Goal: Communication & Community: Answer question/provide support

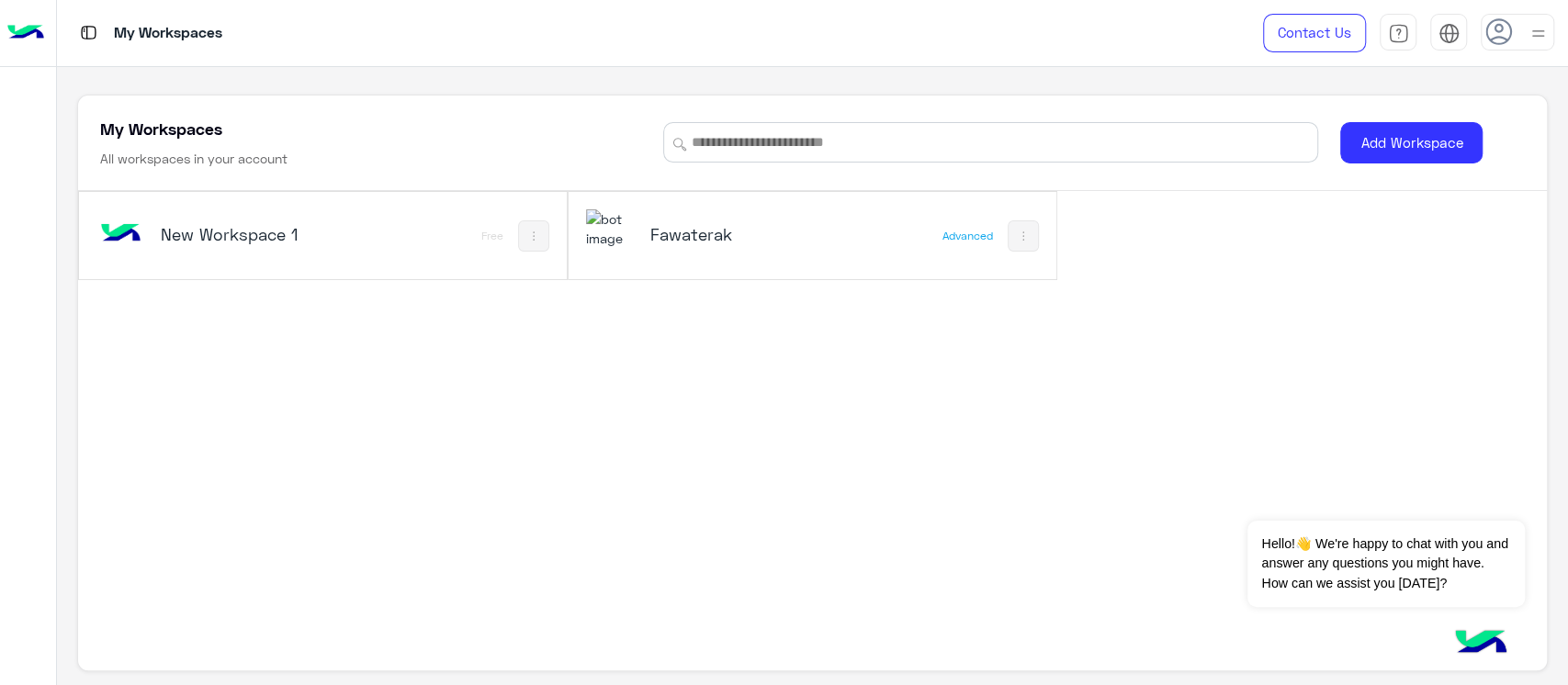
click at [721, 210] on div "Fawaterak" at bounding box center [722, 235] width 272 height 53
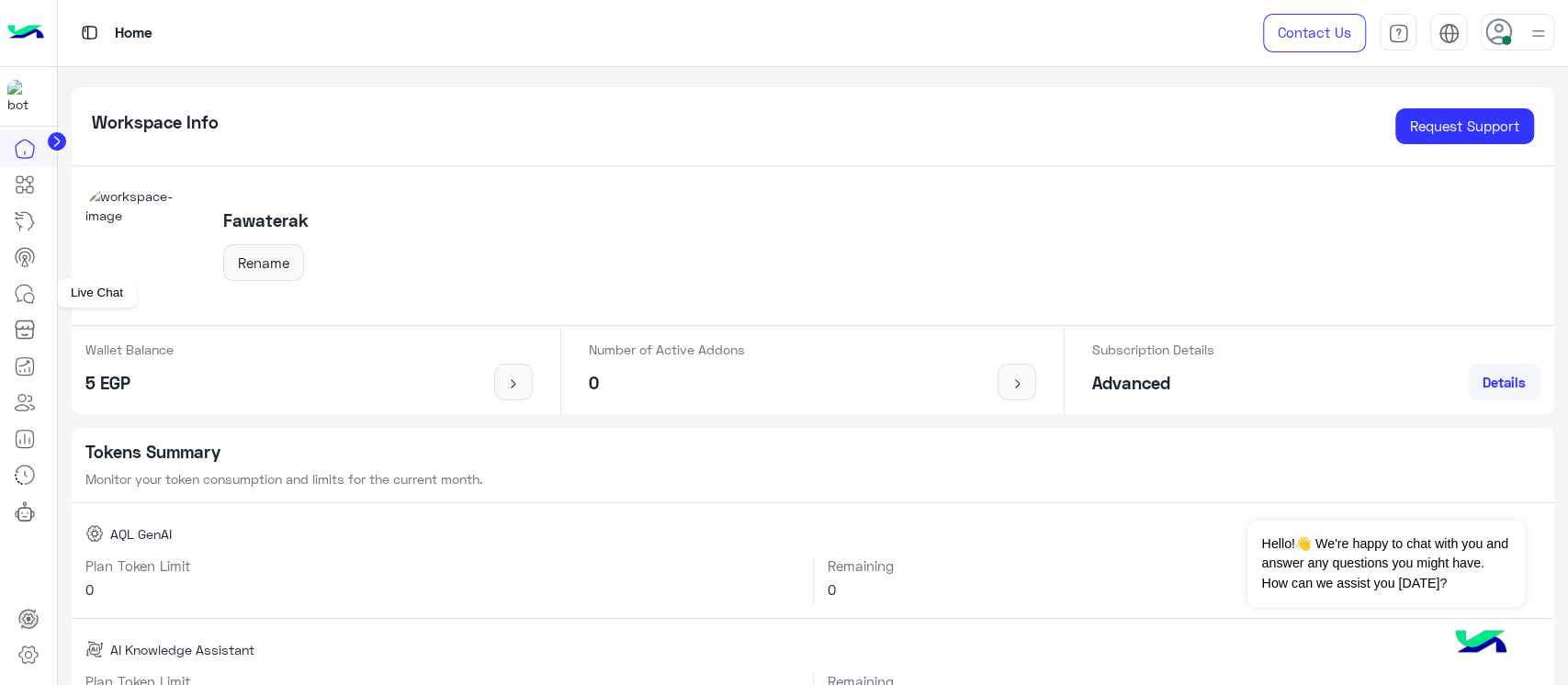
click at [24, 305] on link at bounding box center [25, 294] width 50 height 37
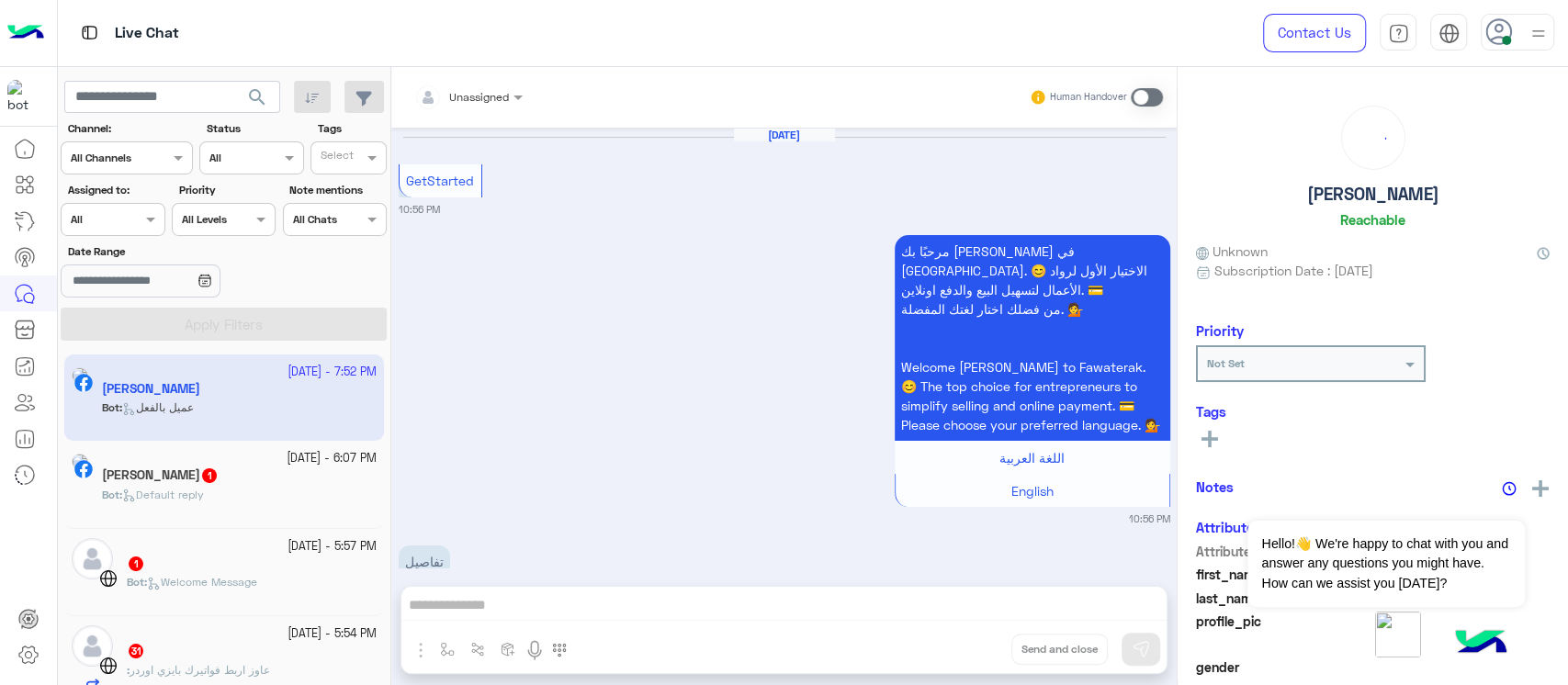
scroll to position [811, 0]
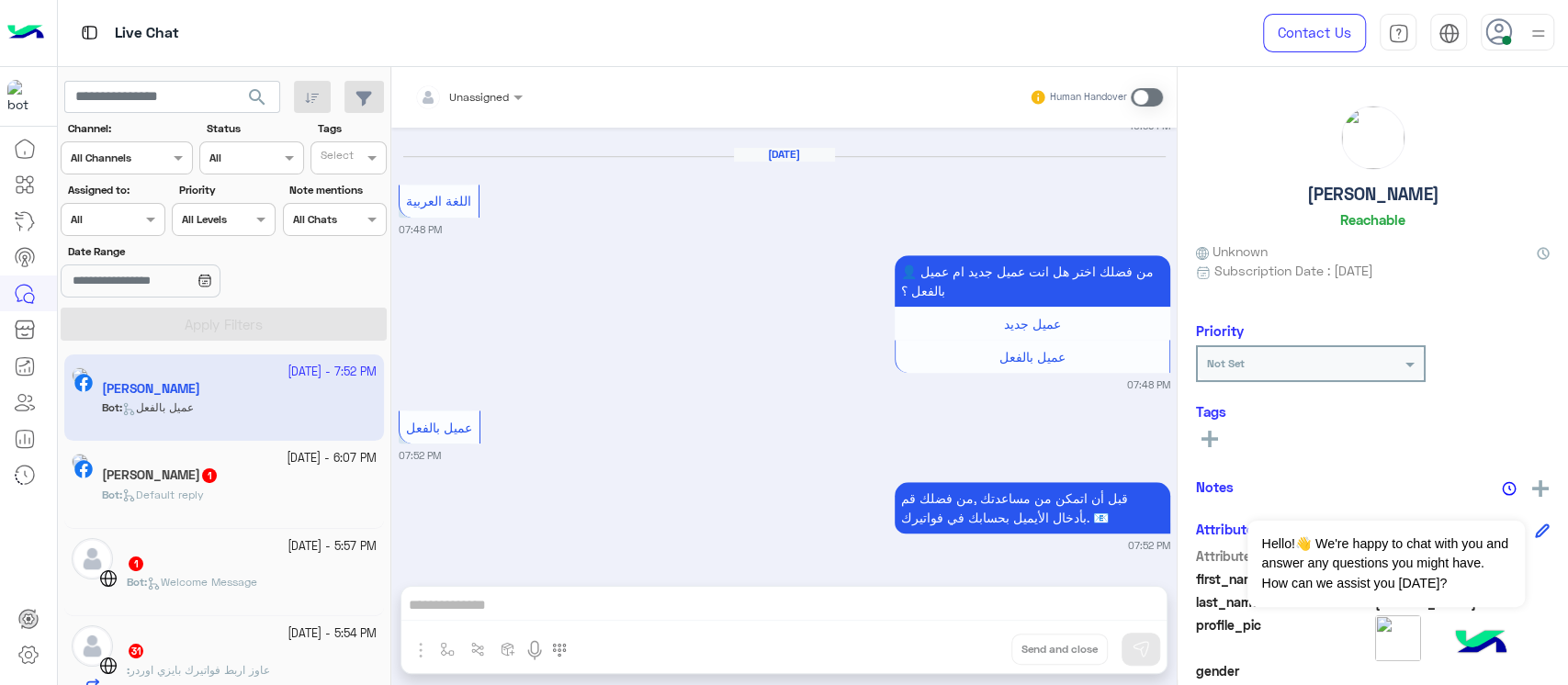
click at [250, 489] on div "Bot : Default reply" at bounding box center [239, 502] width 275 height 32
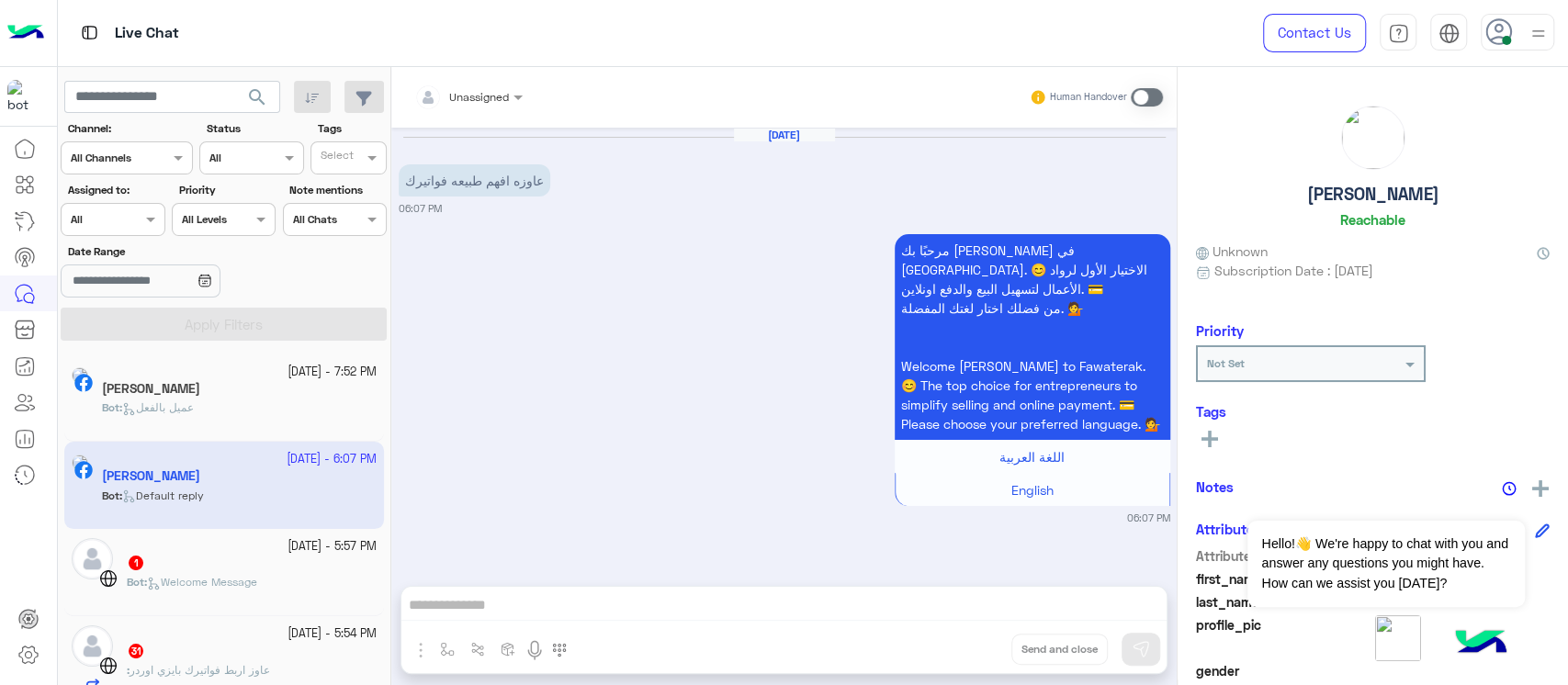
click at [226, 567] on div "1" at bounding box center [252, 564] width 250 height 19
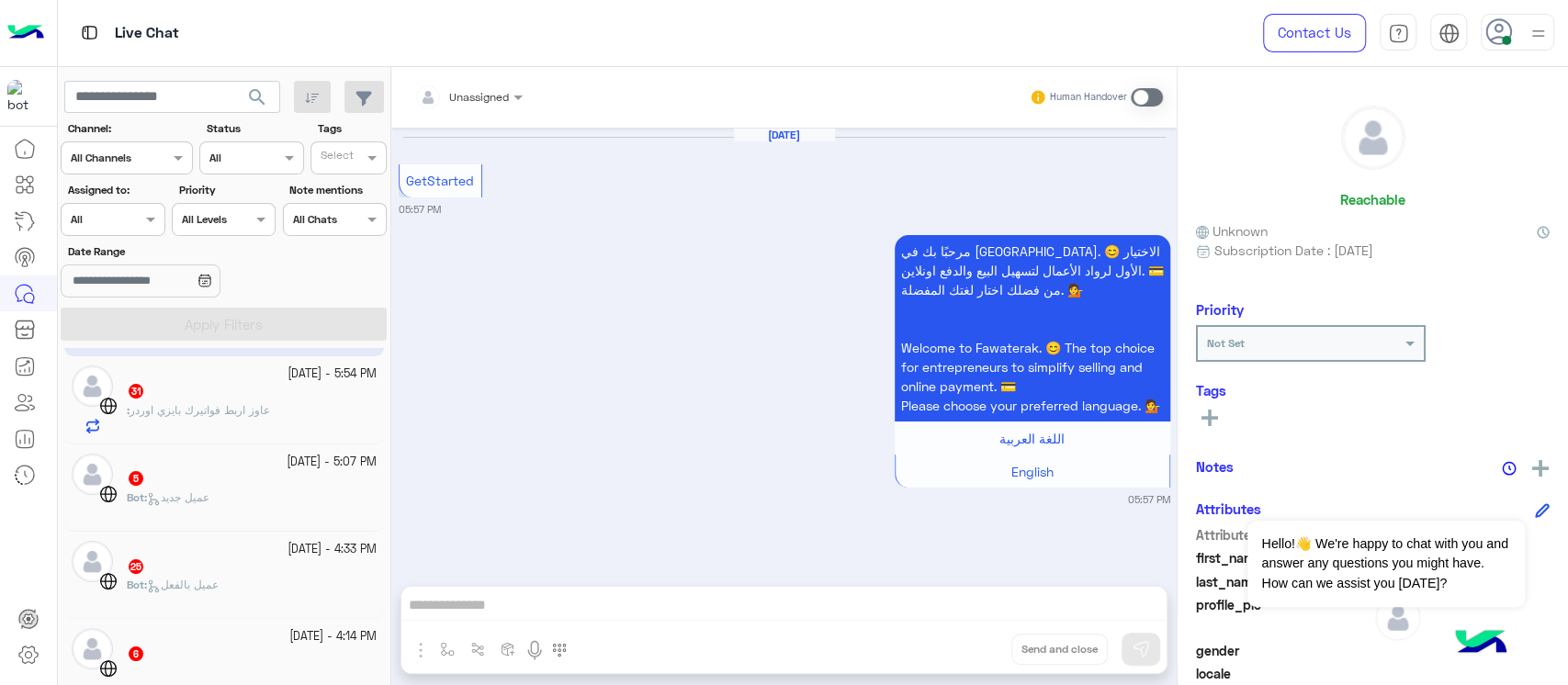
scroll to position [185, 0]
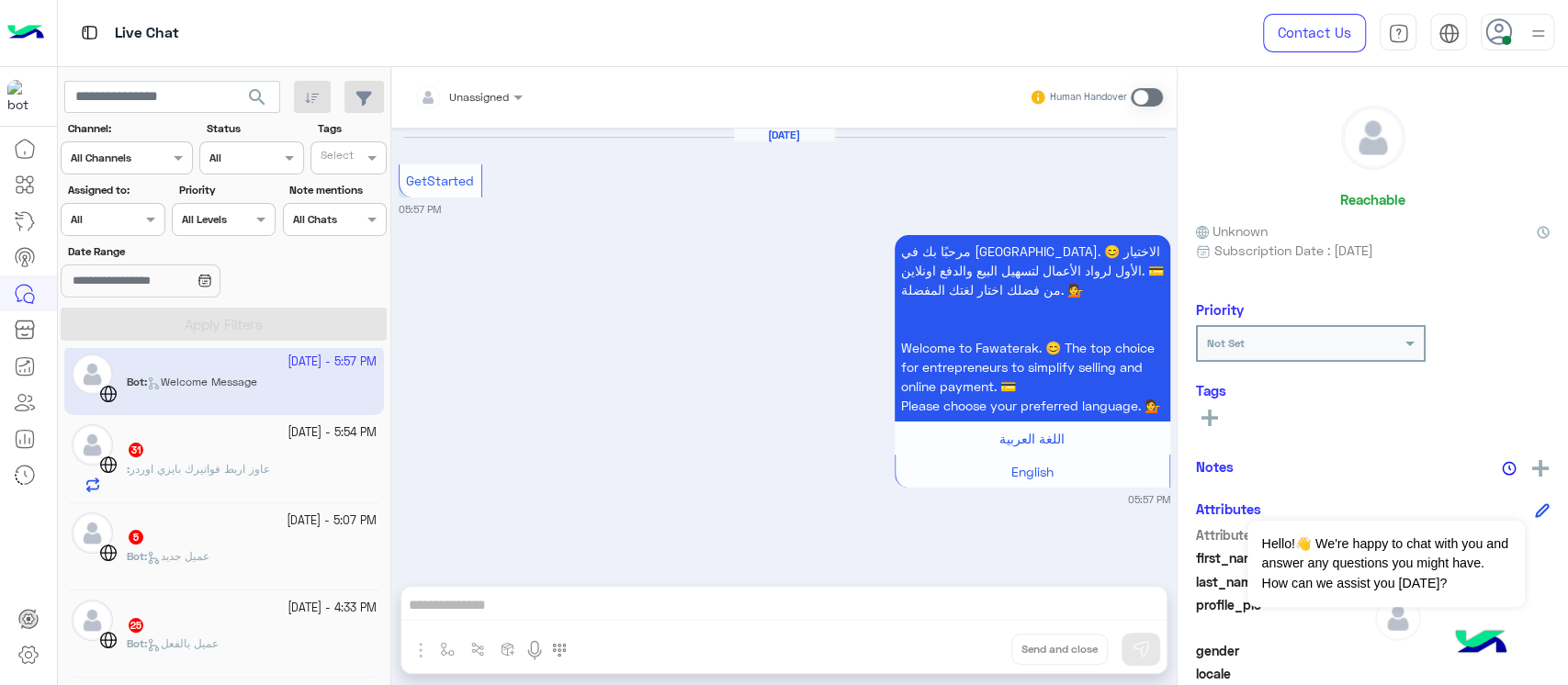
click at [155, 473] on span "عاوز اربط فواتيرك بايزي اوردر" at bounding box center [200, 469] width 140 height 13
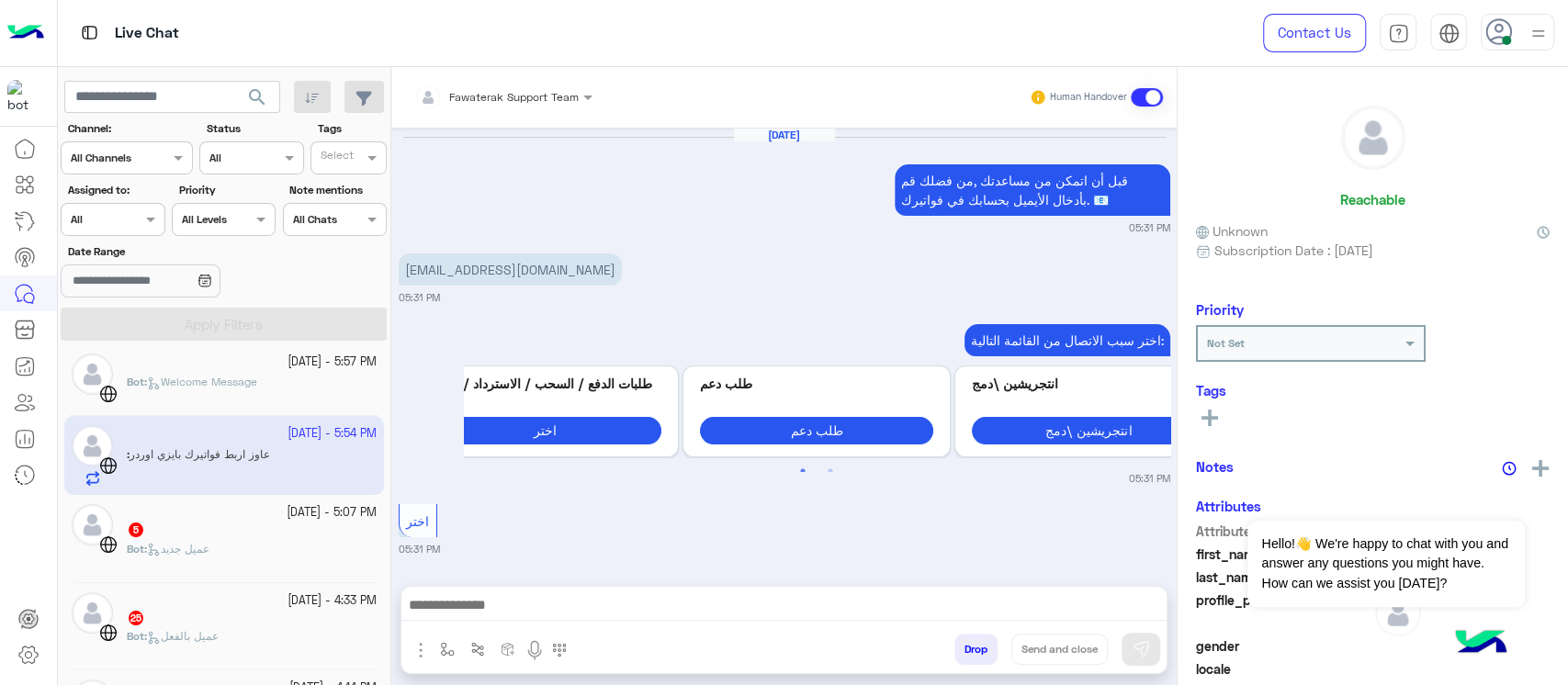
scroll to position [1853, 0]
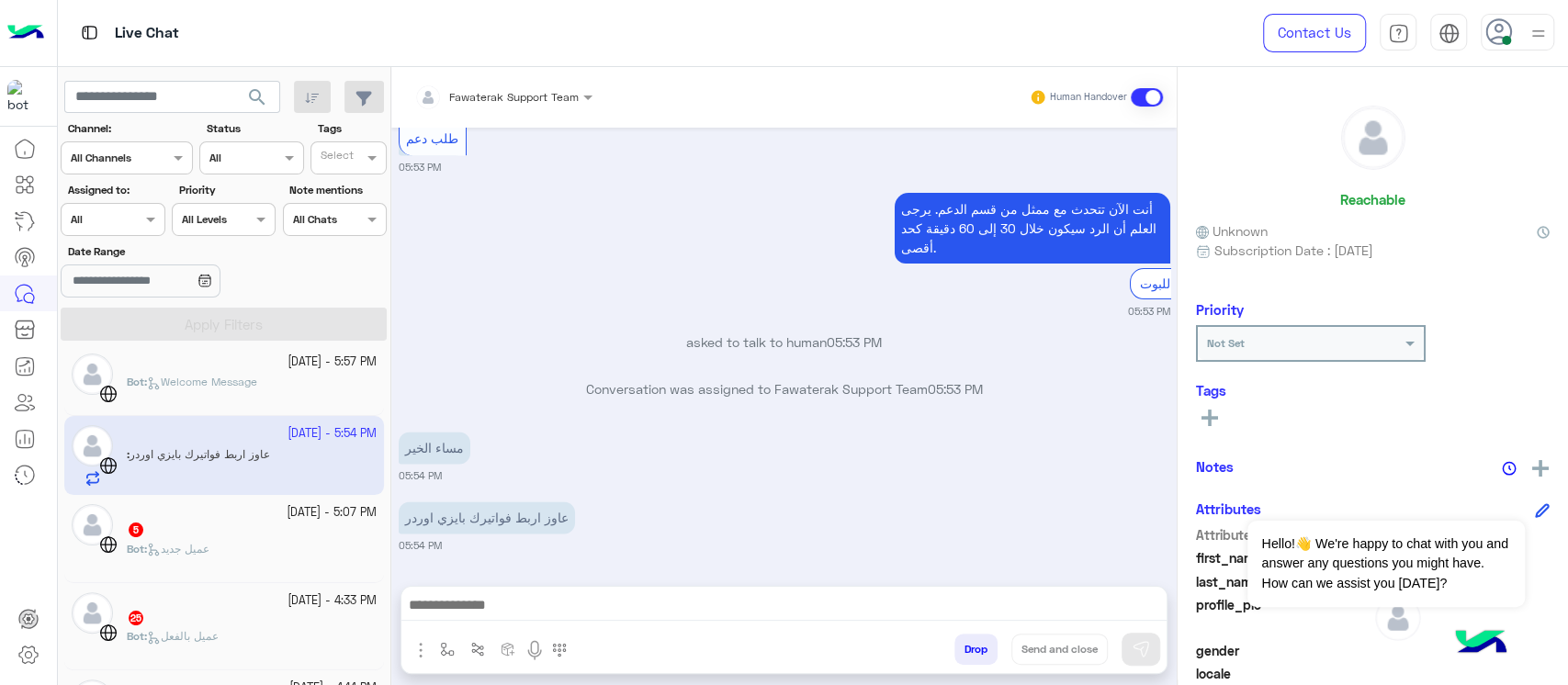
click at [466, 521] on p "عاوز اربط فواتيرك بايزي اوردر" at bounding box center [486, 517] width 176 height 32
click at [559, 526] on div "عاوز اربط فواتيرك بايزي اوردر 05:54 PM" at bounding box center [784, 525] width 772 height 56
click at [498, 518] on p "عاوز اربط فواتيرك بايزي اوردر" at bounding box center [486, 517] width 176 height 32
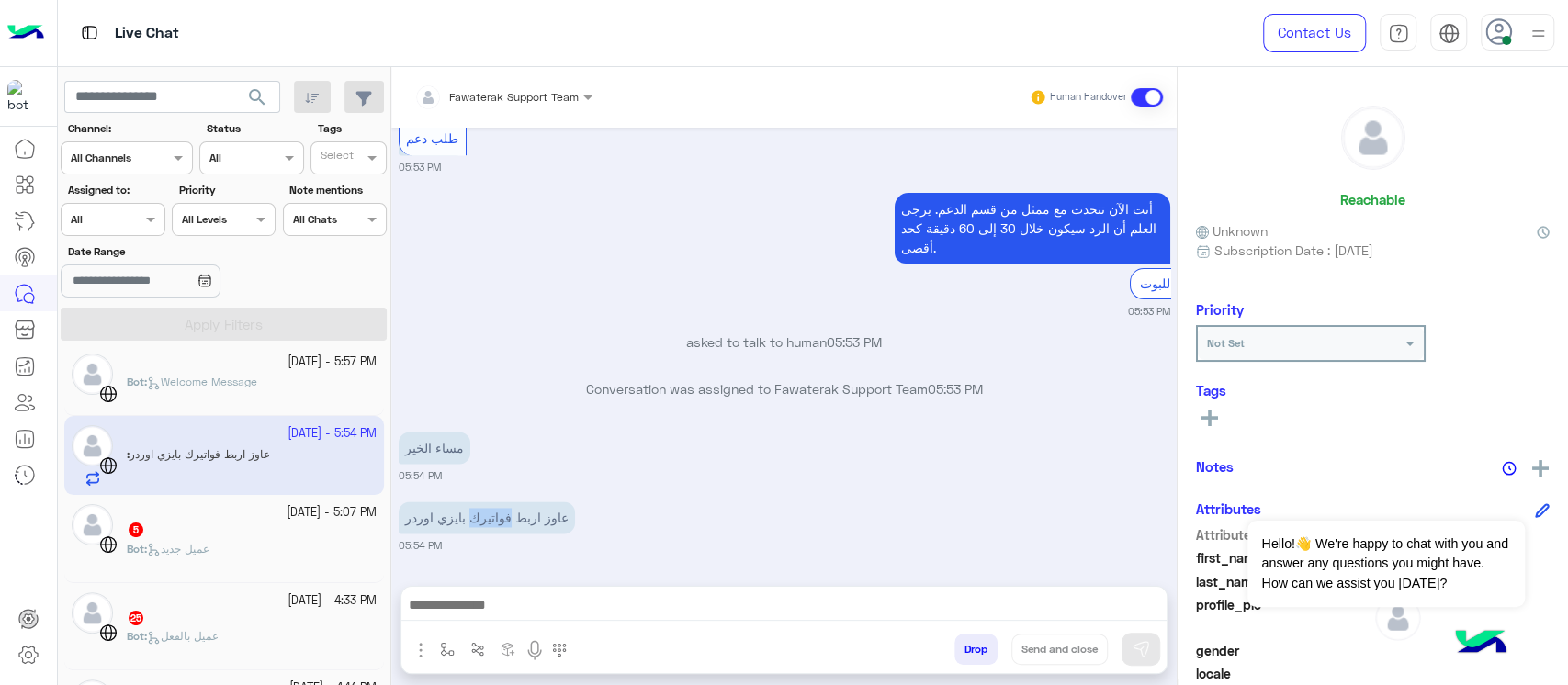
click at [498, 518] on p "عاوز اربط فواتيرك بايزي اوردر" at bounding box center [486, 517] width 176 height 32
click at [250, 533] on div "5" at bounding box center [252, 531] width 250 height 19
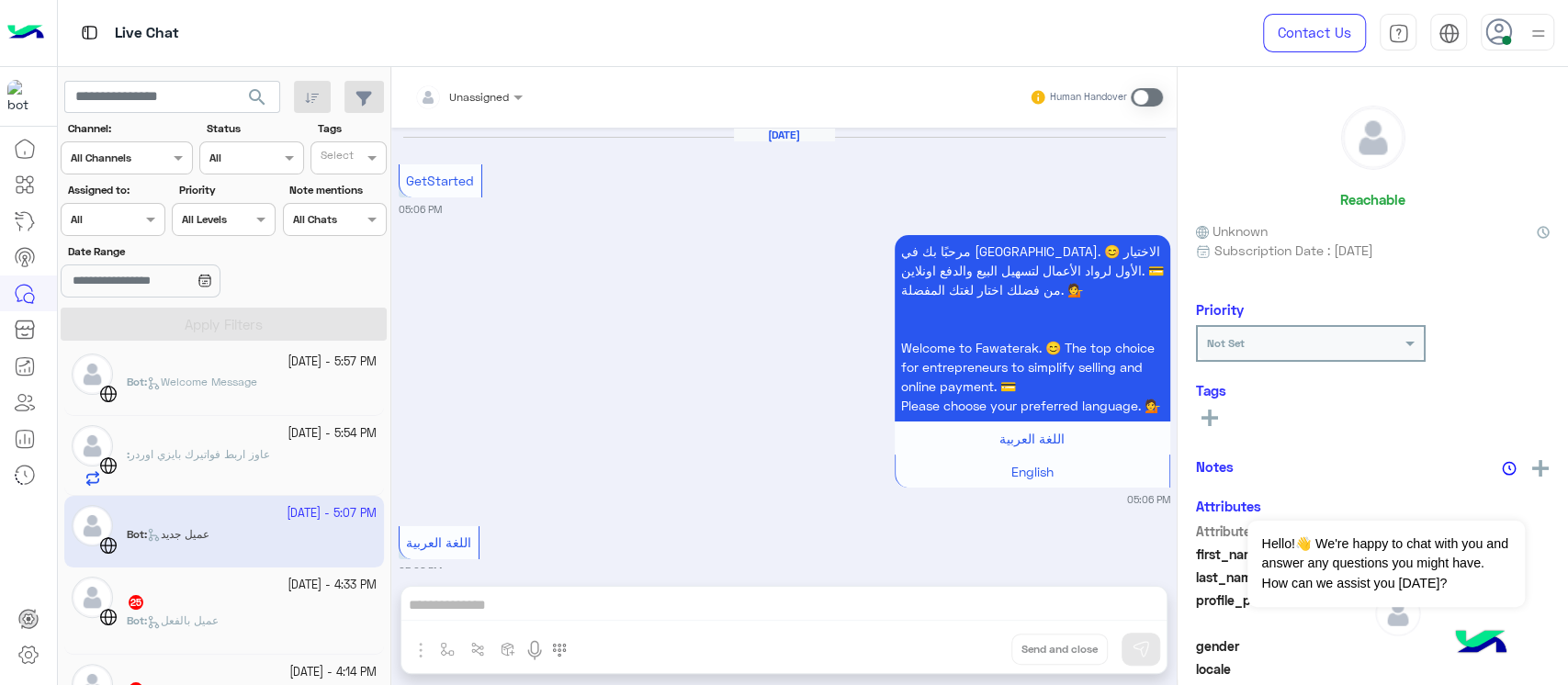
scroll to position [660, 0]
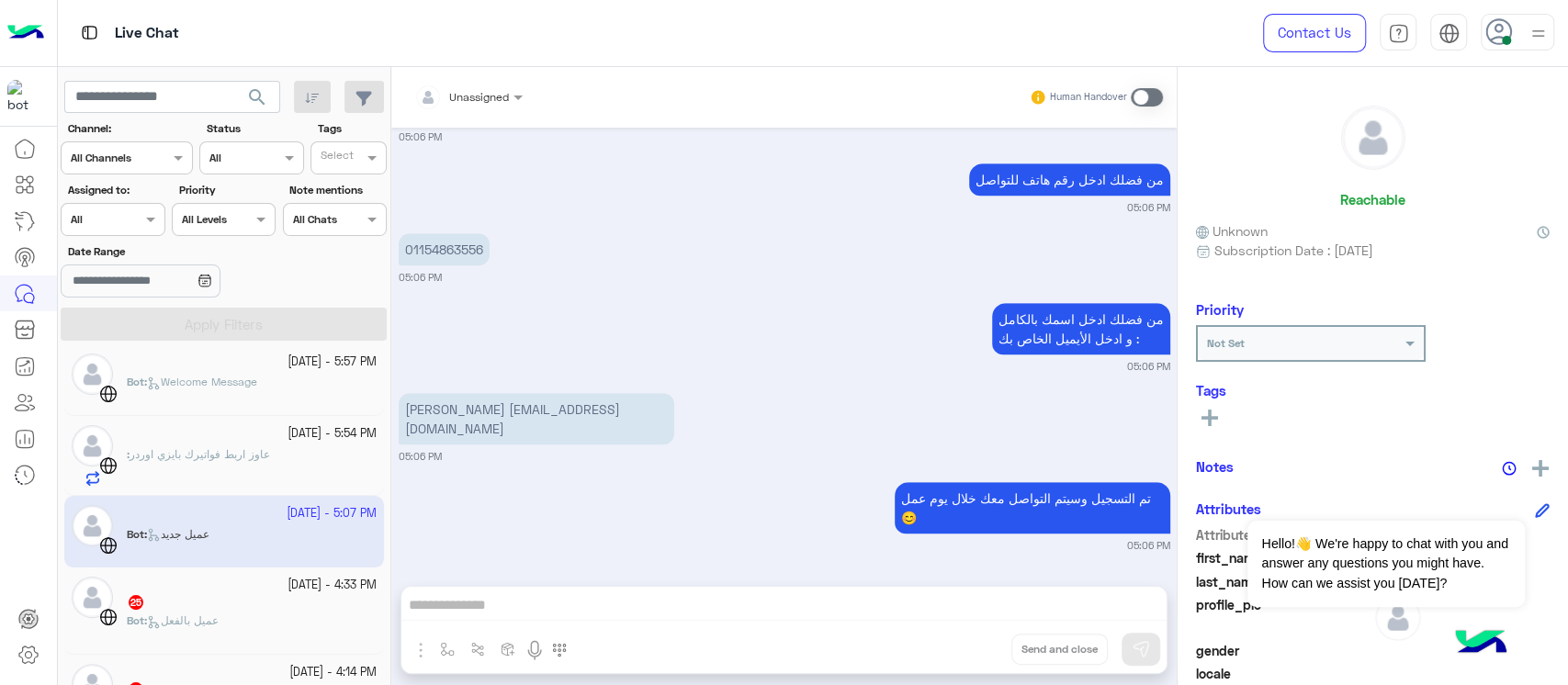
click at [554, 437] on p "[PERSON_NAME] [EMAIL_ADDRESS][DOMAIN_NAME]" at bounding box center [536, 419] width 276 height 52
click at [25, 284] on icon at bounding box center [23, 292] width 16 height 16
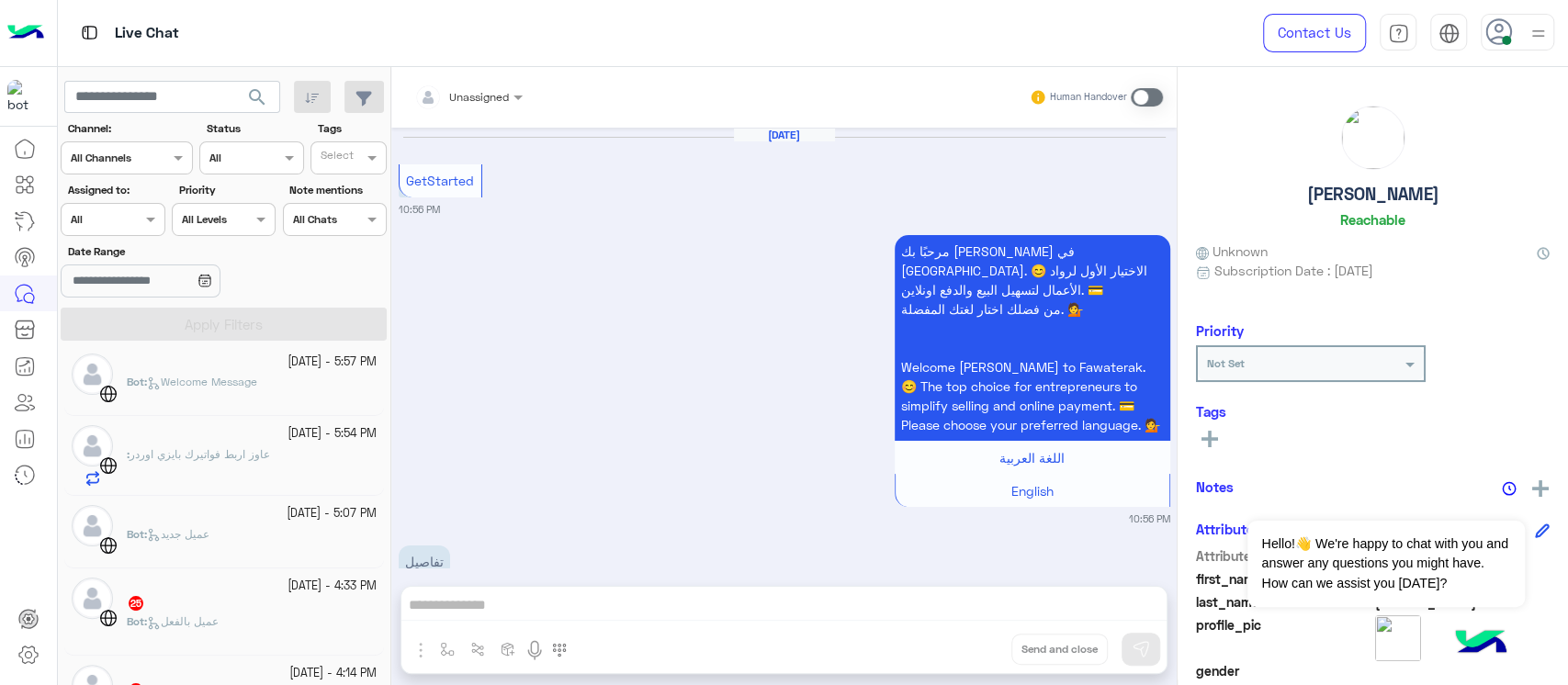
scroll to position [811, 0]
